Goal: Task Accomplishment & Management: Manage account settings

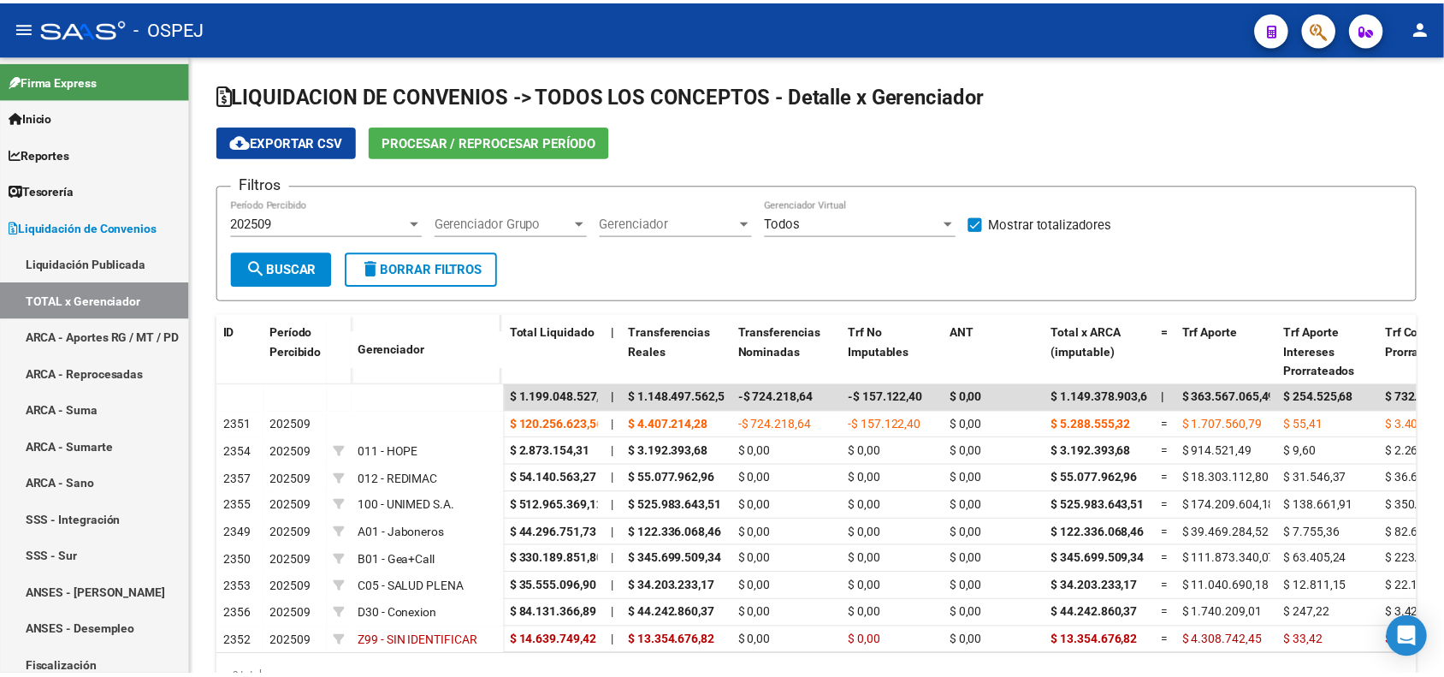
scroll to position [94, 0]
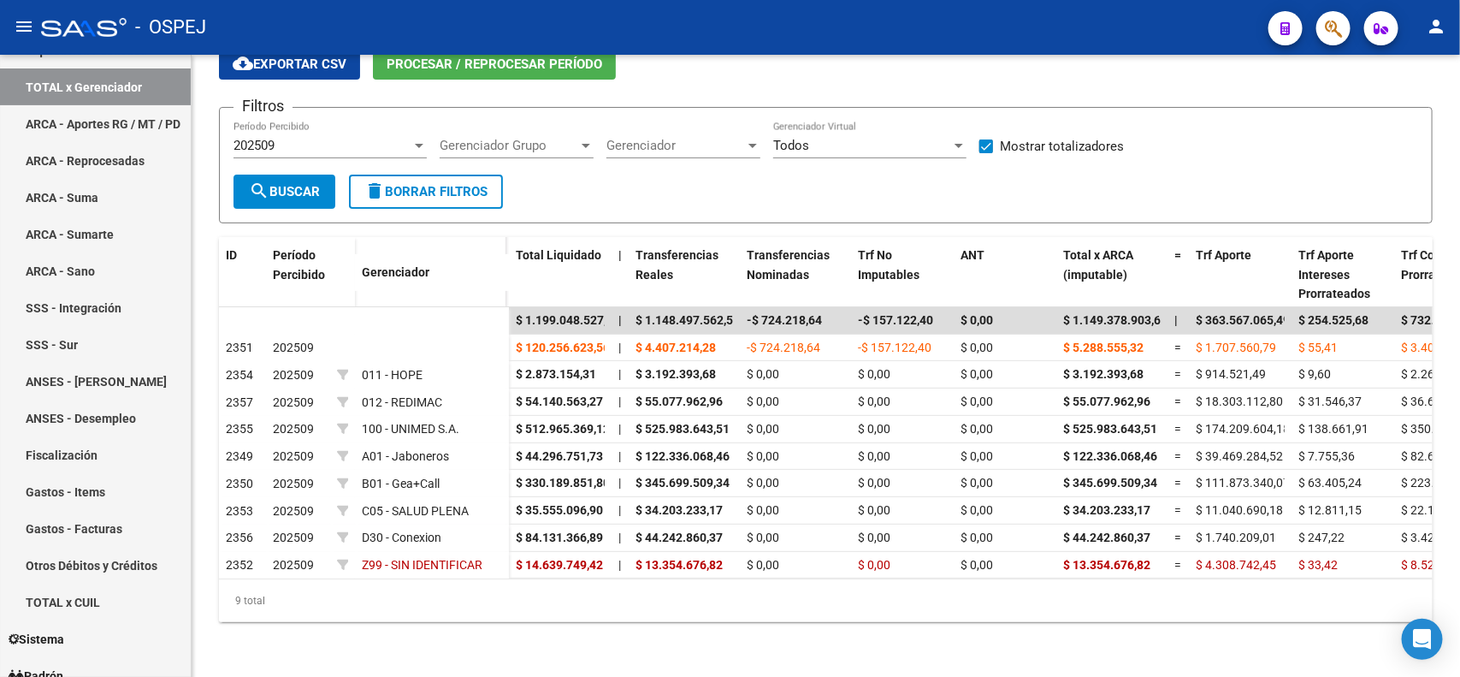
click at [1320, 27] on button "button" at bounding box center [1333, 28] width 34 height 34
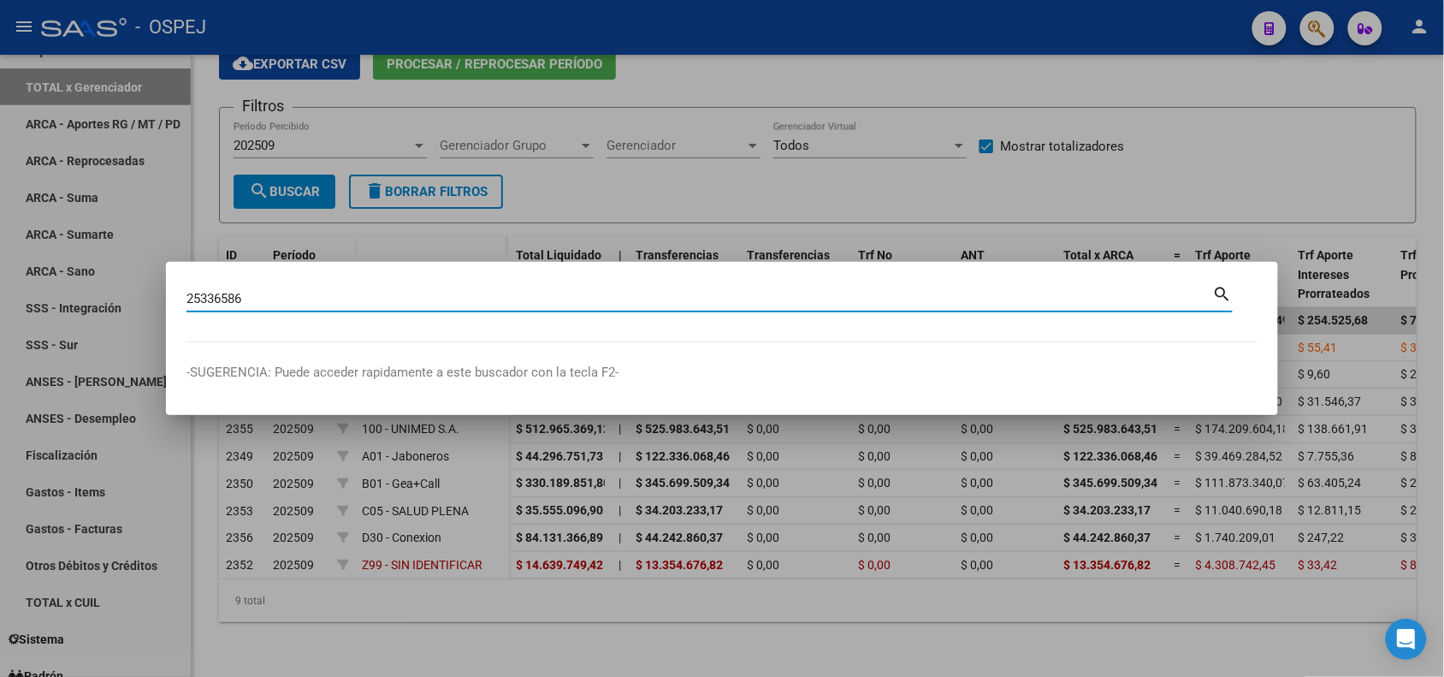
type input "25336586"
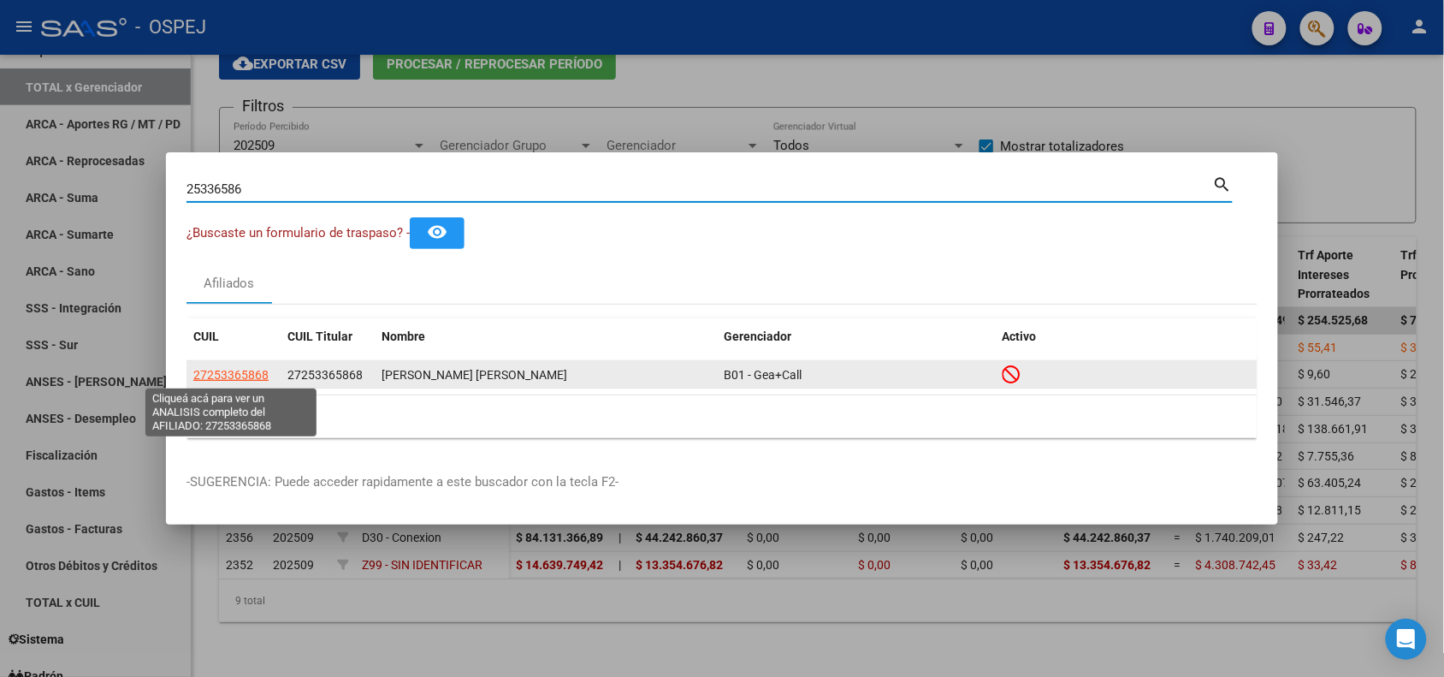
click at [206, 376] on span "27253365868" at bounding box center [230, 375] width 75 height 14
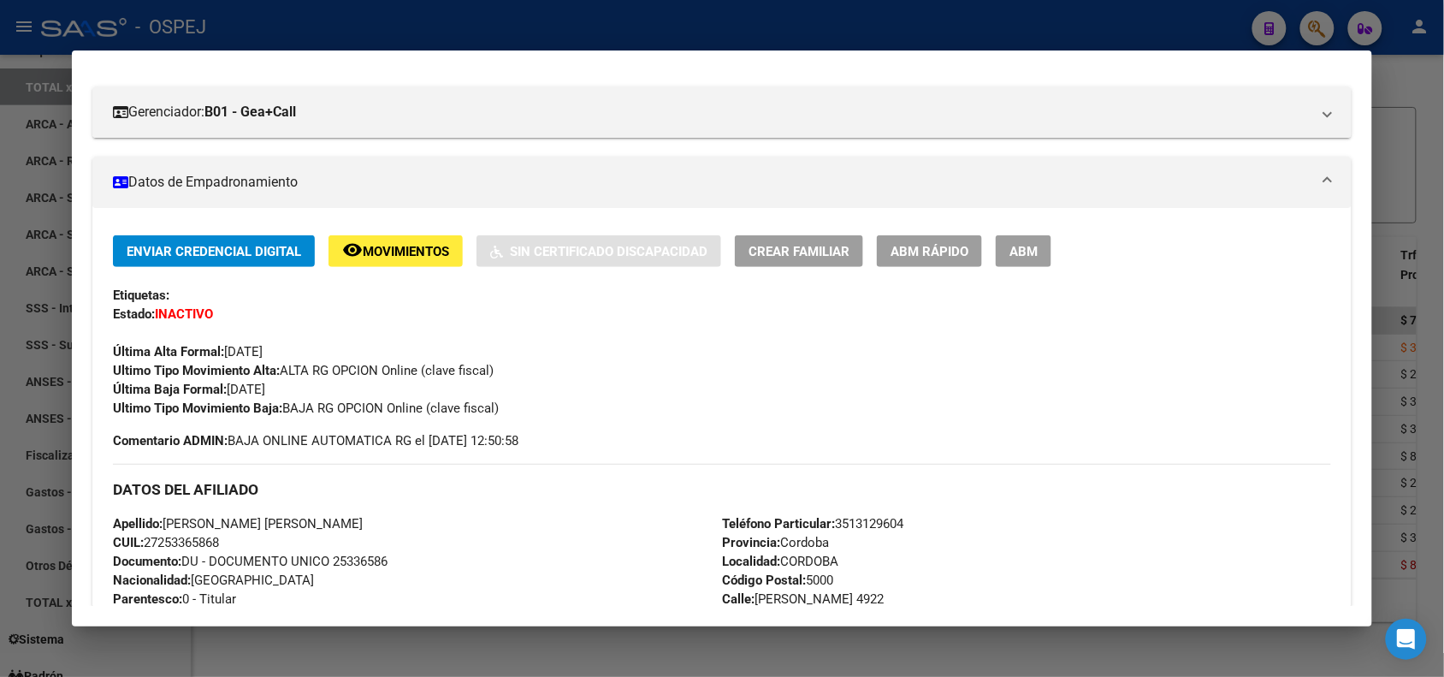
scroll to position [214, 0]
click at [305, 385] on div "Enviar Credencial Digital remove_red_eye Movimientos Sin Certificado Discapacid…" at bounding box center [721, 325] width 1217 height 182
click at [351, 390] on div "Enviar Credencial Digital remove_red_eye Movimientos Sin Certificado Discapacid…" at bounding box center [721, 325] width 1217 height 182
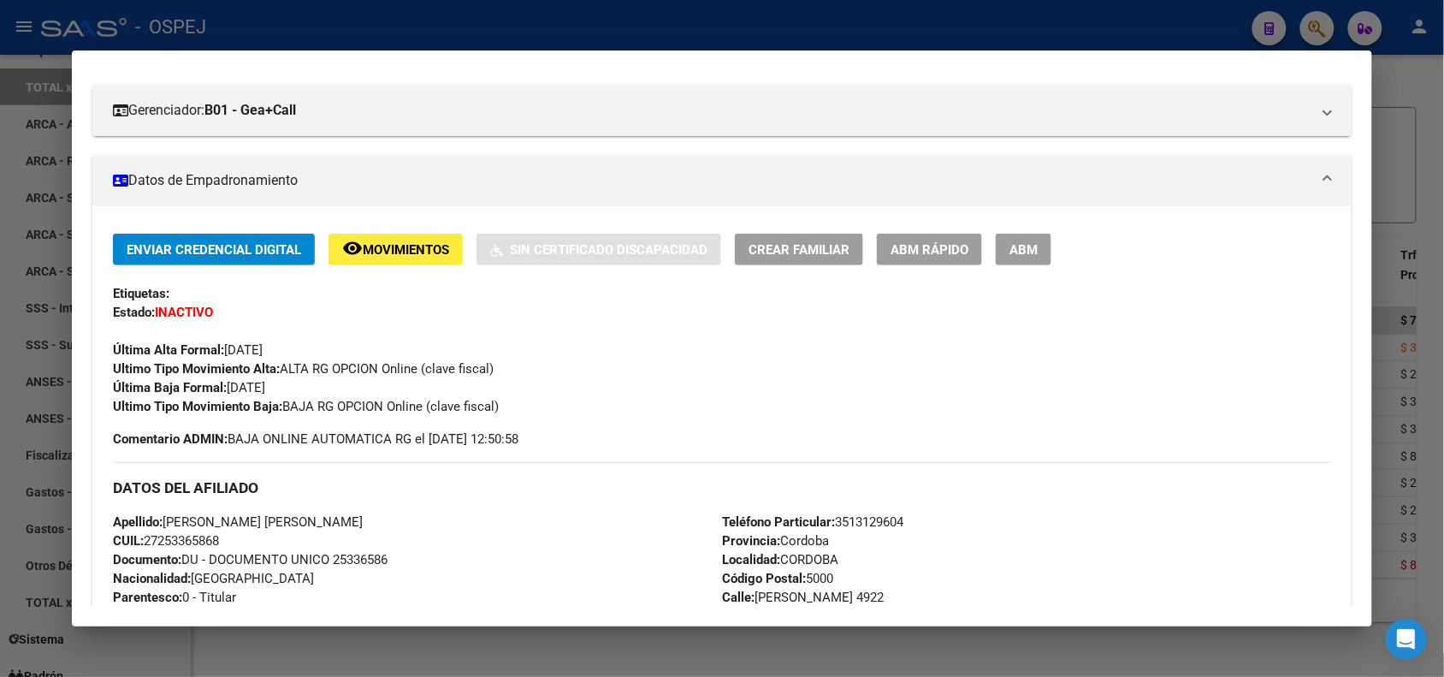
click at [351, 390] on div "Enviar Credencial Digital remove_red_eye Movimientos Sin Certificado Discapacid…" at bounding box center [721, 325] width 1217 height 182
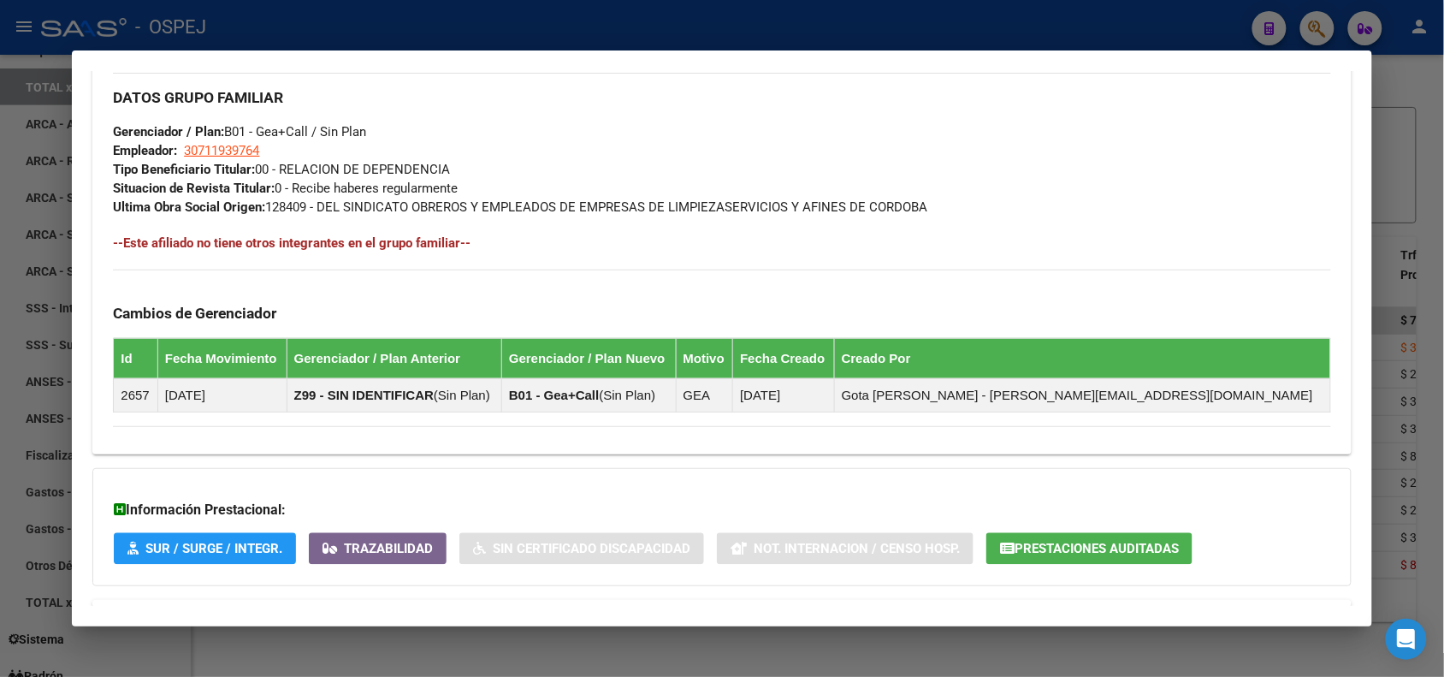
scroll to position [929, 0]
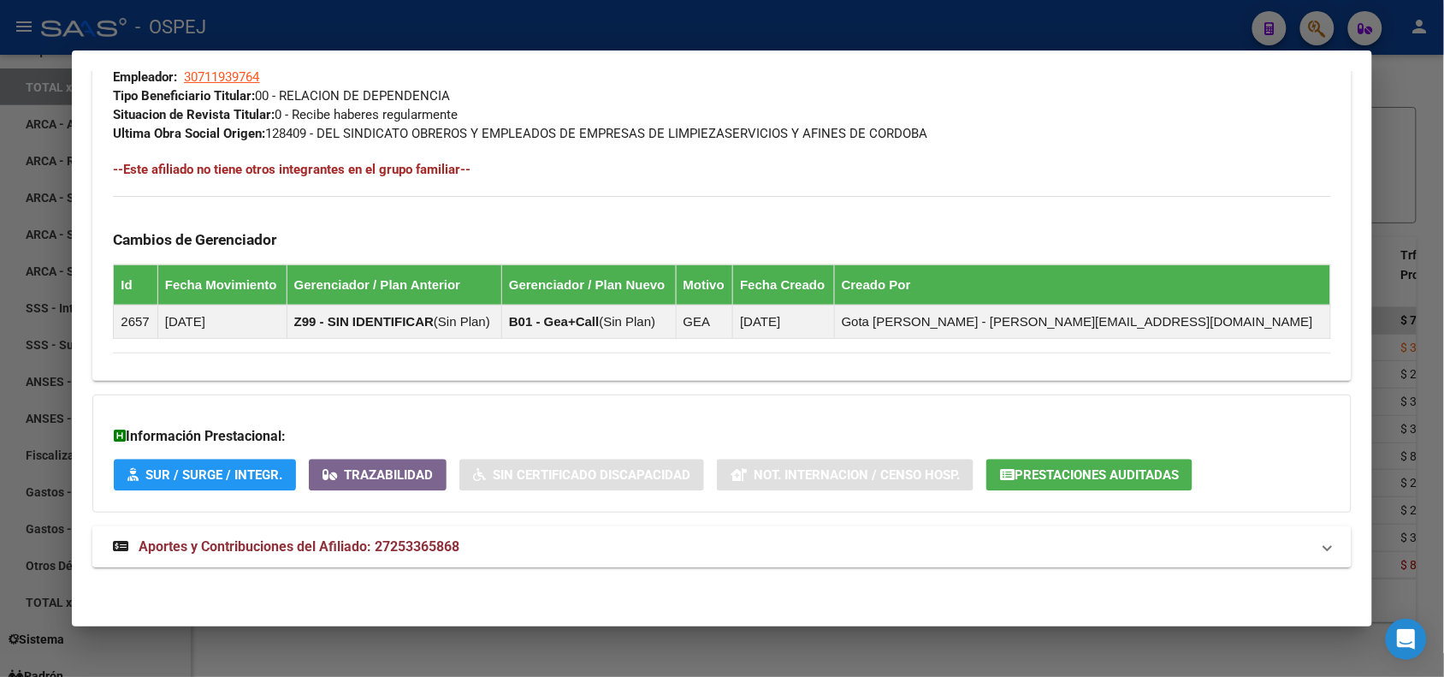
click at [412, 559] on mat-expansion-panel-header "Aportes y Contribuciones del Afiliado: 27253365868" at bounding box center [721, 546] width 1258 height 41
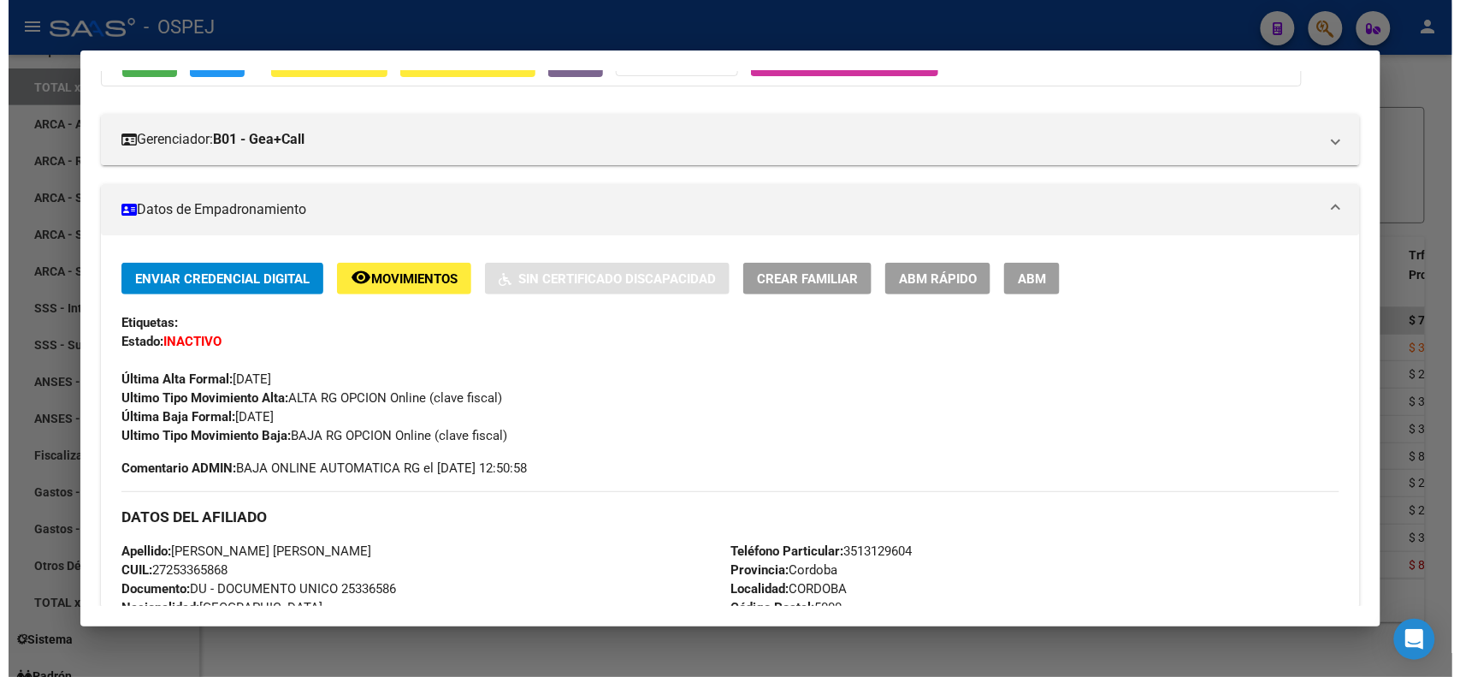
scroll to position [214, 0]
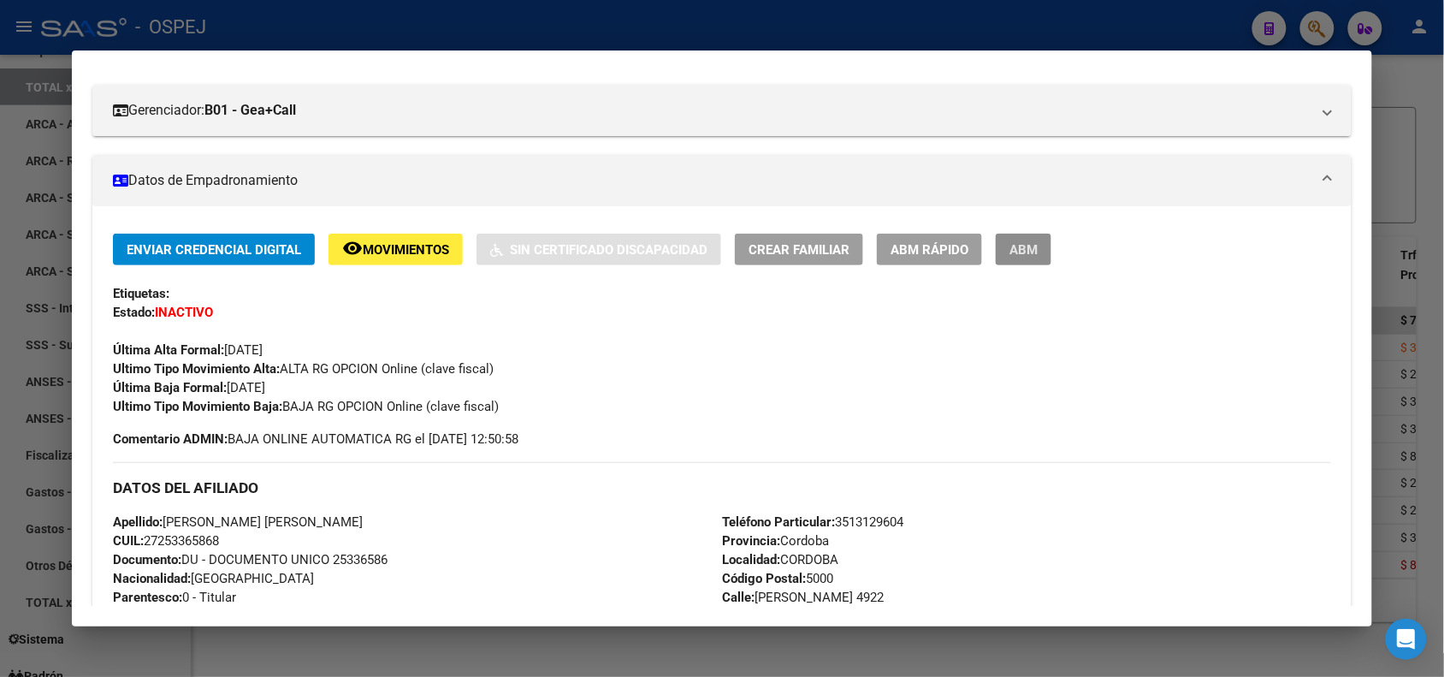
click at [1027, 249] on span "ABM" at bounding box center [1023, 249] width 28 height 15
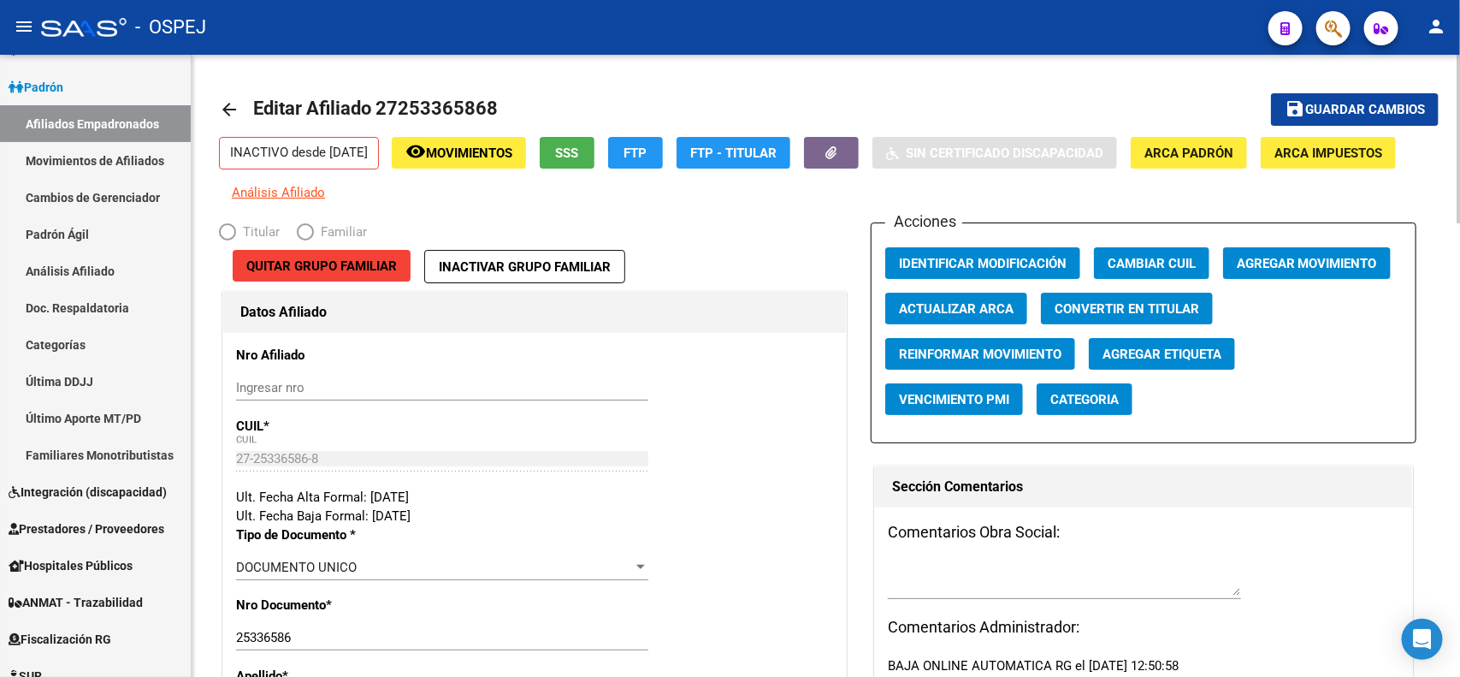
radio input "true"
type input "30-71193976-4"
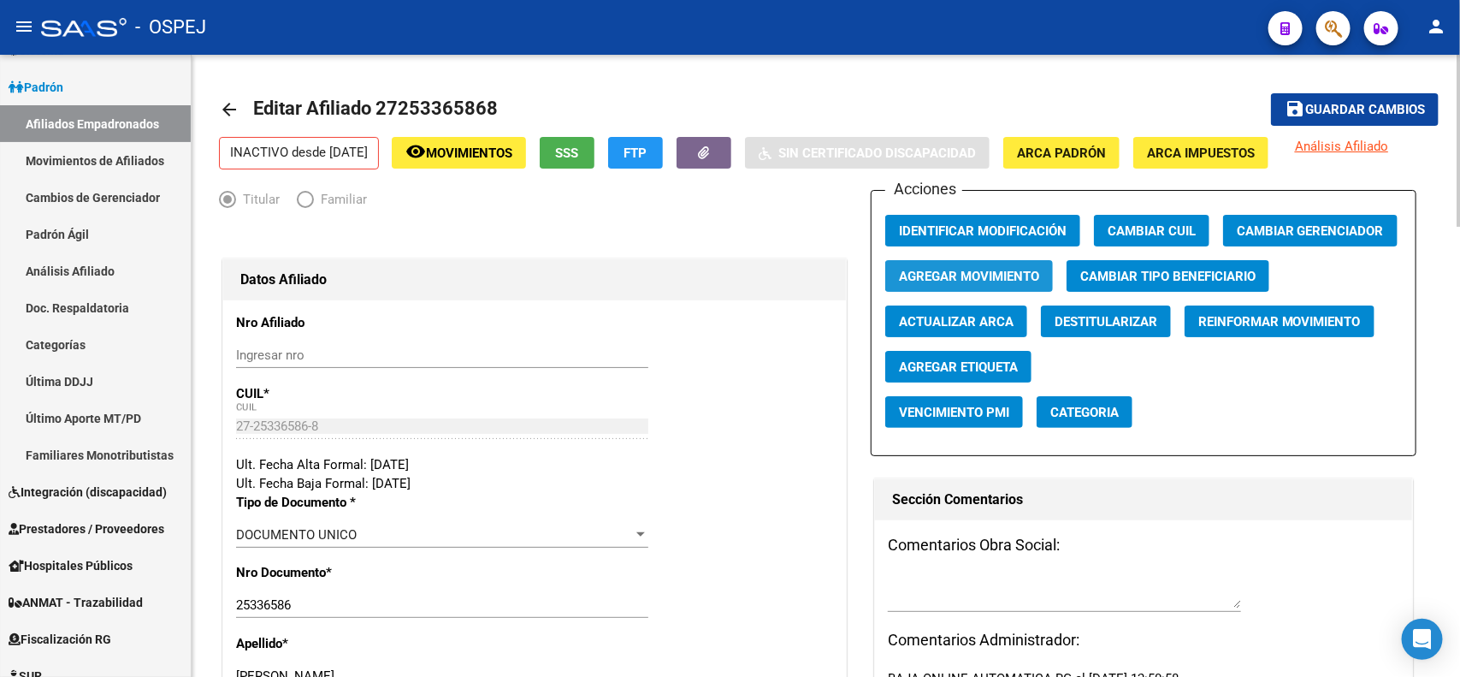
click at [994, 270] on span "Agregar Movimiento" at bounding box center [969, 276] width 140 height 15
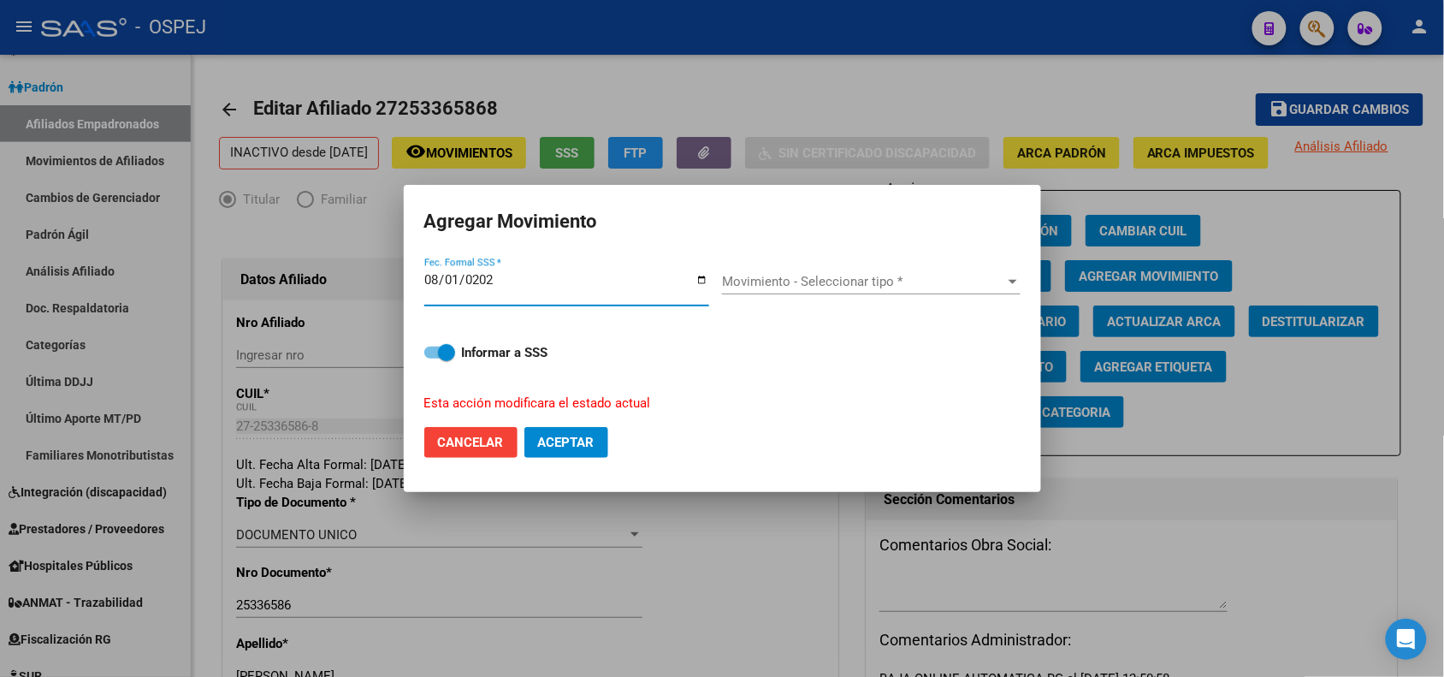
type input "[DATE]"
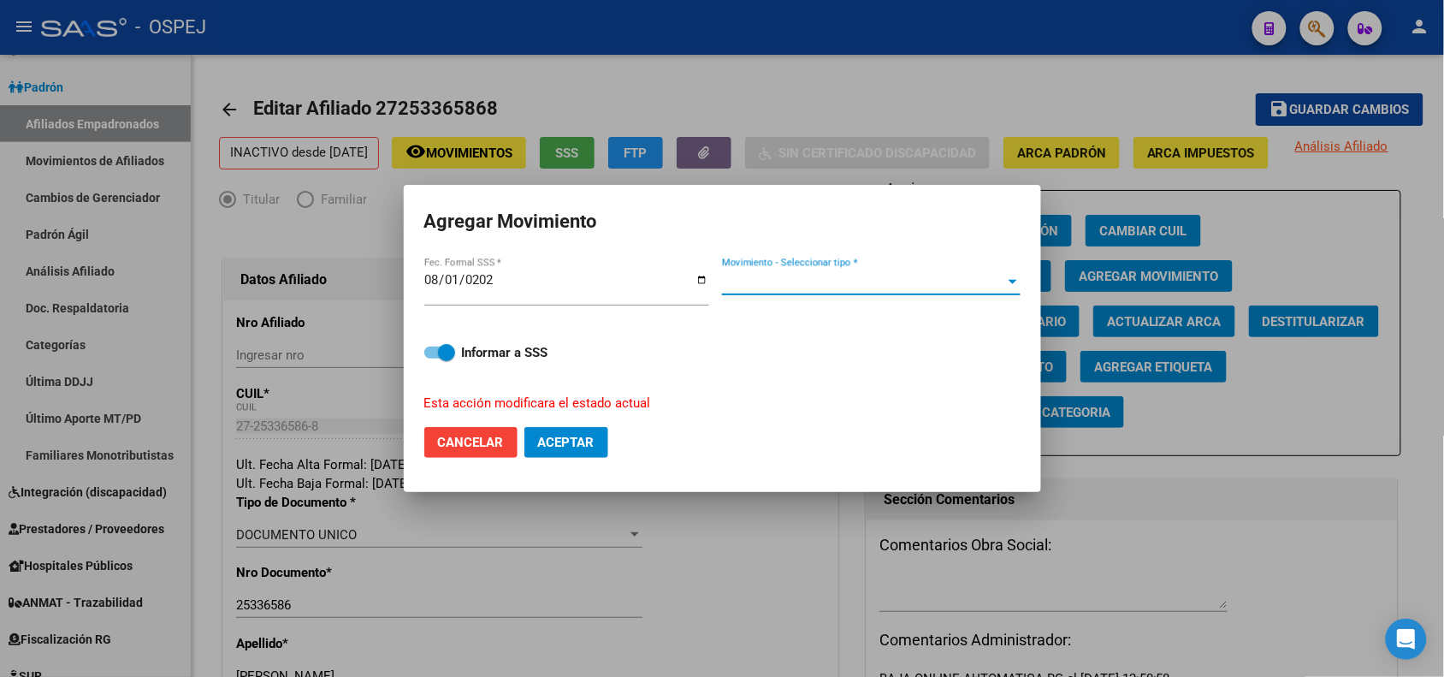
click at [848, 282] on span "Movimiento - Seleccionar tipo *" at bounding box center [863, 281] width 283 height 15
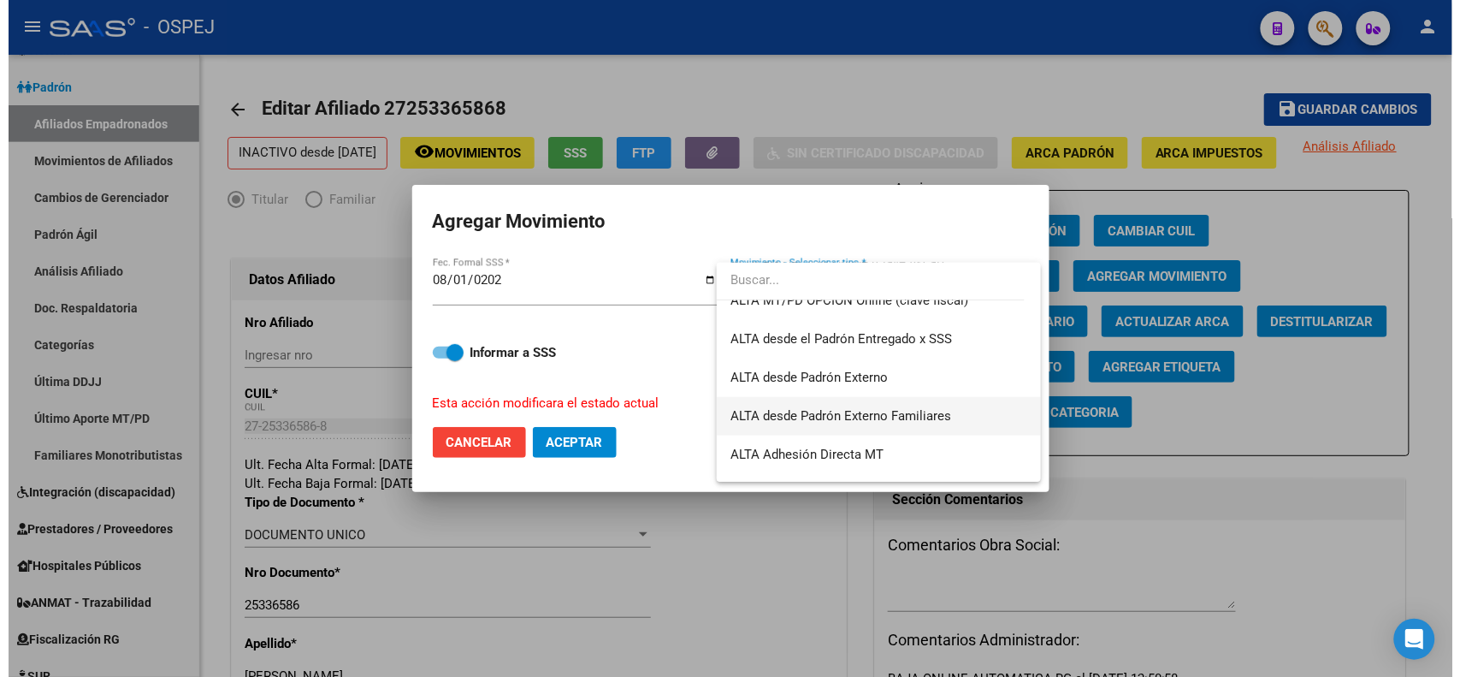
scroll to position [589, 0]
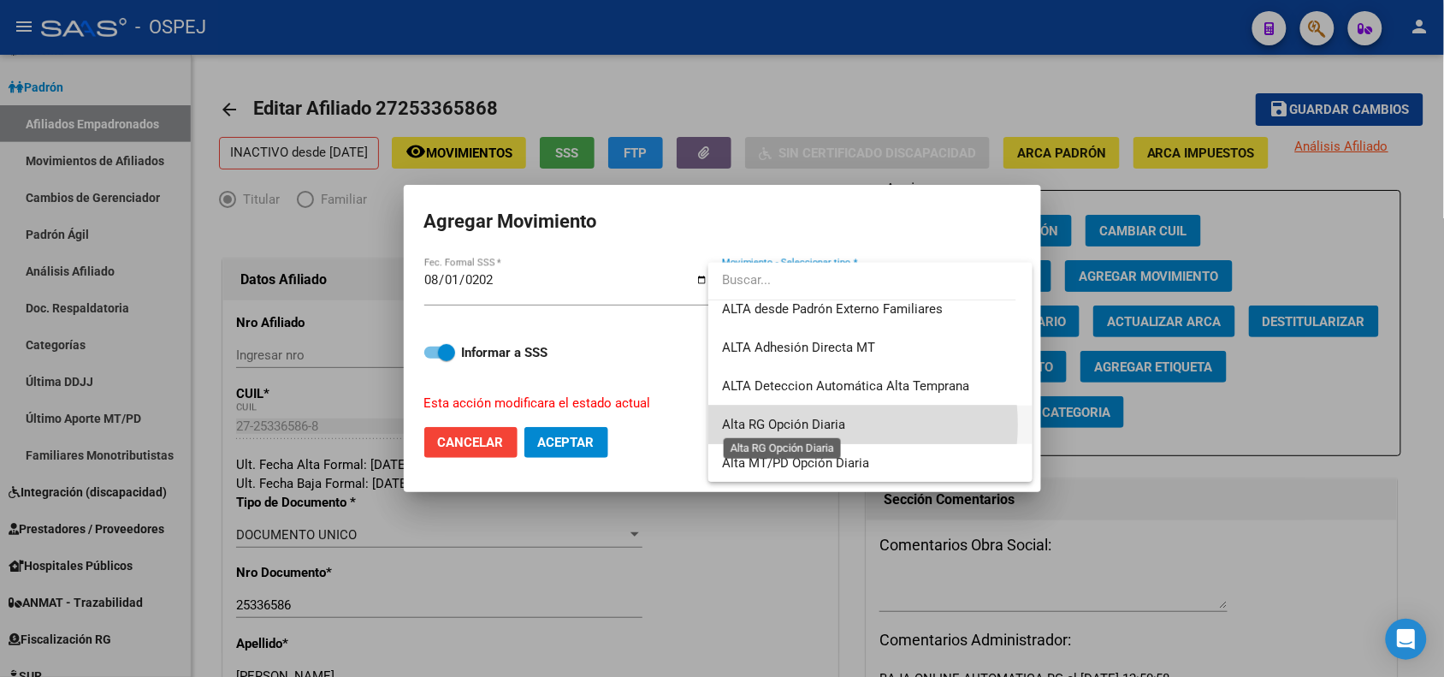
click at [819, 424] on span "Alta RG Opción Diaria" at bounding box center [783, 424] width 123 height 15
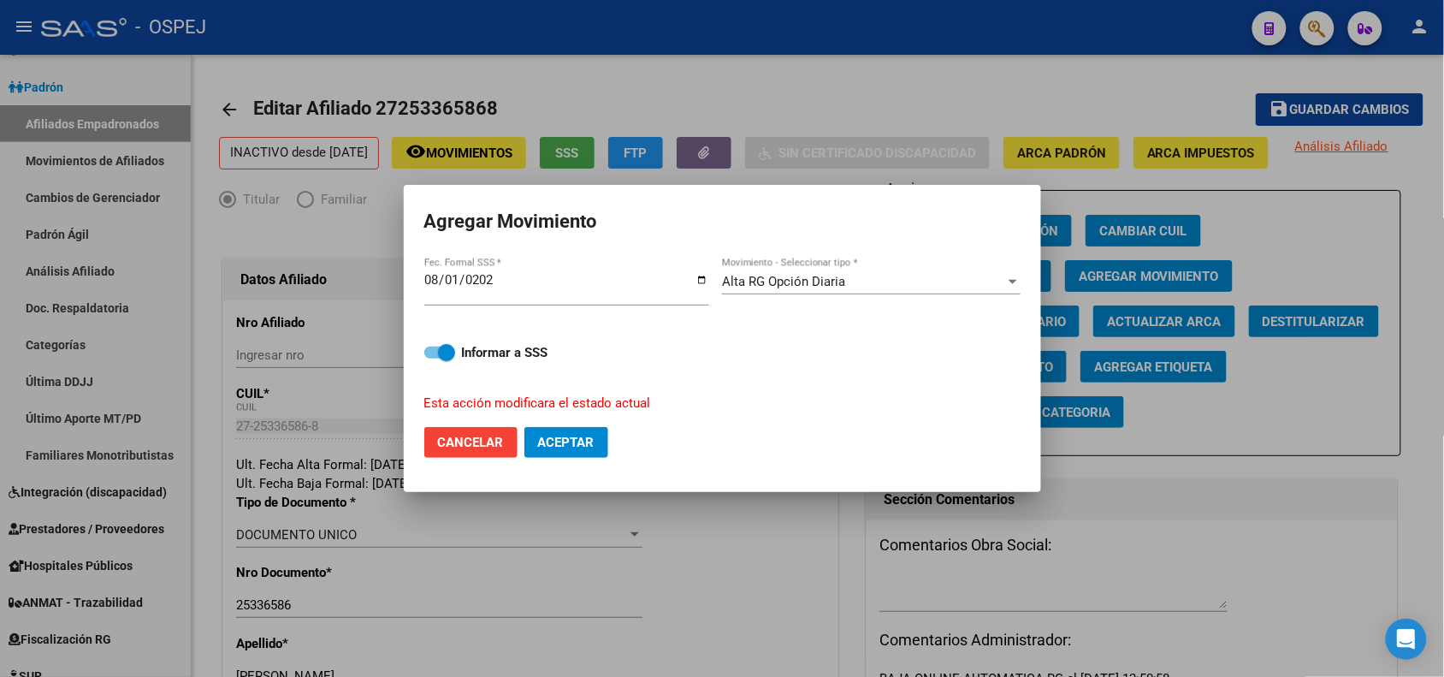
click at [567, 424] on mat-dialog-actions "Cancelar Aceptar" at bounding box center [722, 442] width 596 height 58
click at [571, 435] on span "Aceptar" at bounding box center [566, 442] width 56 height 15
checkbox input "false"
